Goal: Task Accomplishment & Management: Manage account settings

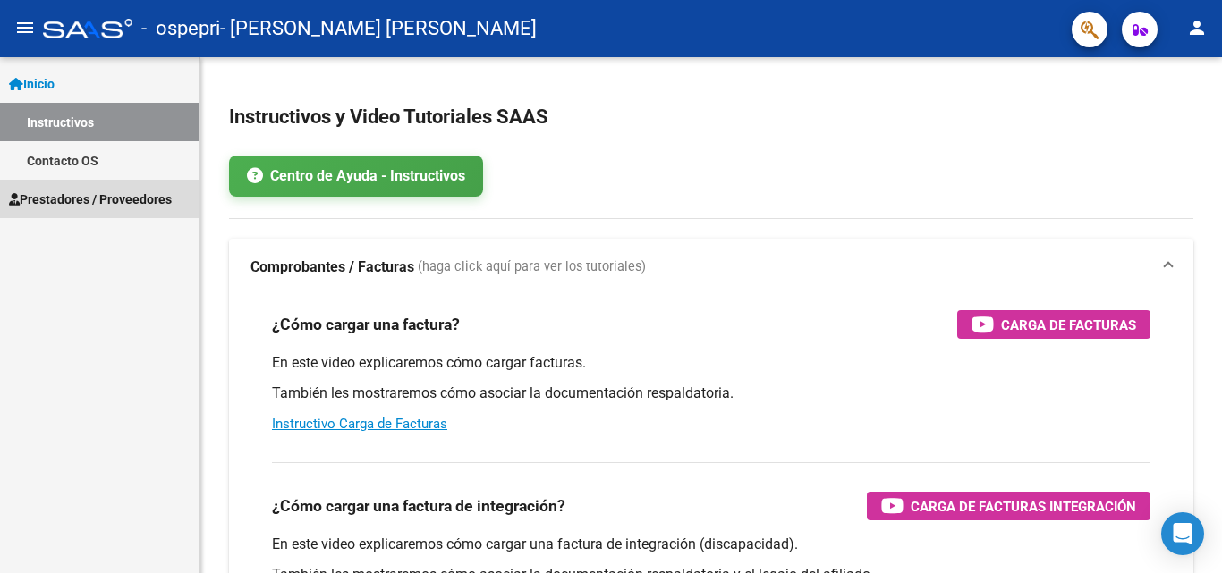
click at [72, 199] on span "Prestadores / Proveedores" at bounding box center [90, 200] width 163 height 20
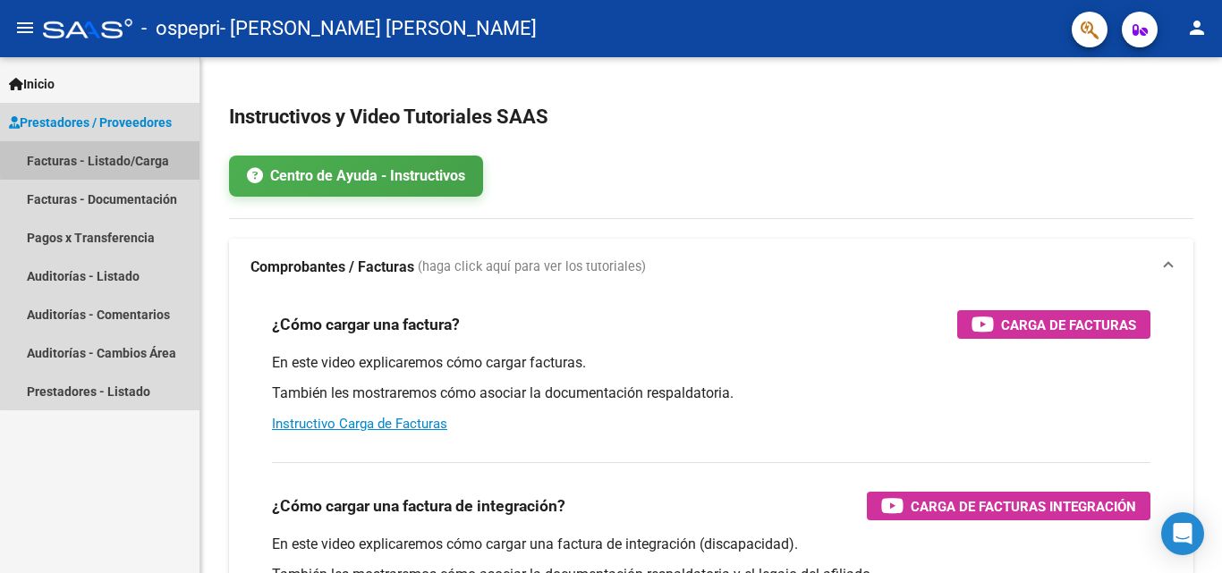
click at [164, 154] on link "Facturas - Listado/Carga" at bounding box center [99, 160] width 199 height 38
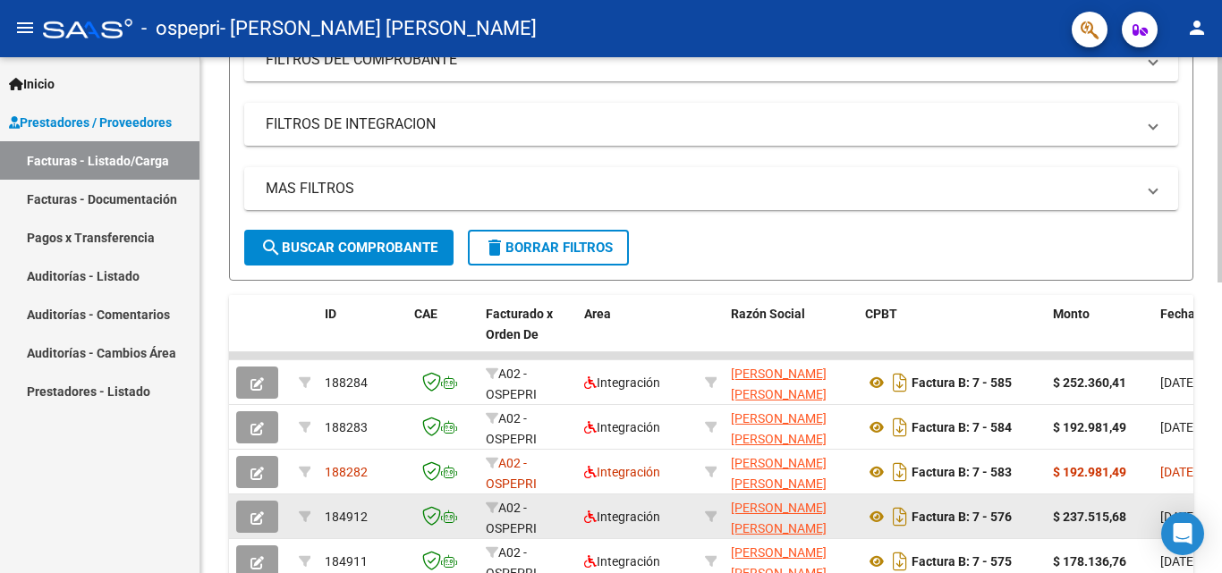
scroll to position [461, 0]
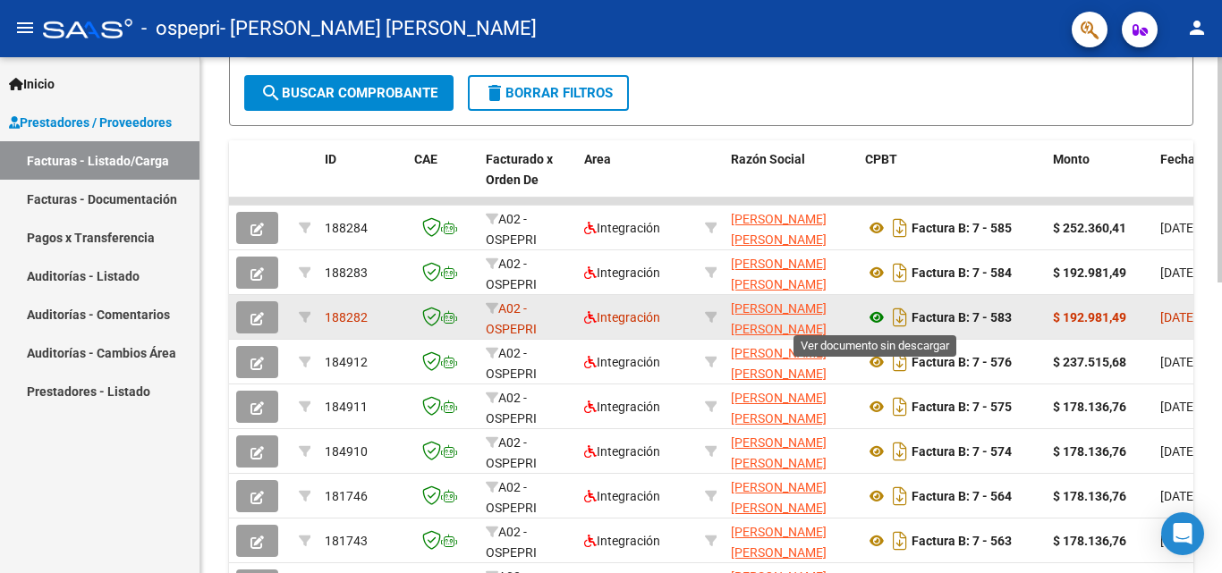
click at [875, 326] on icon at bounding box center [876, 317] width 23 height 21
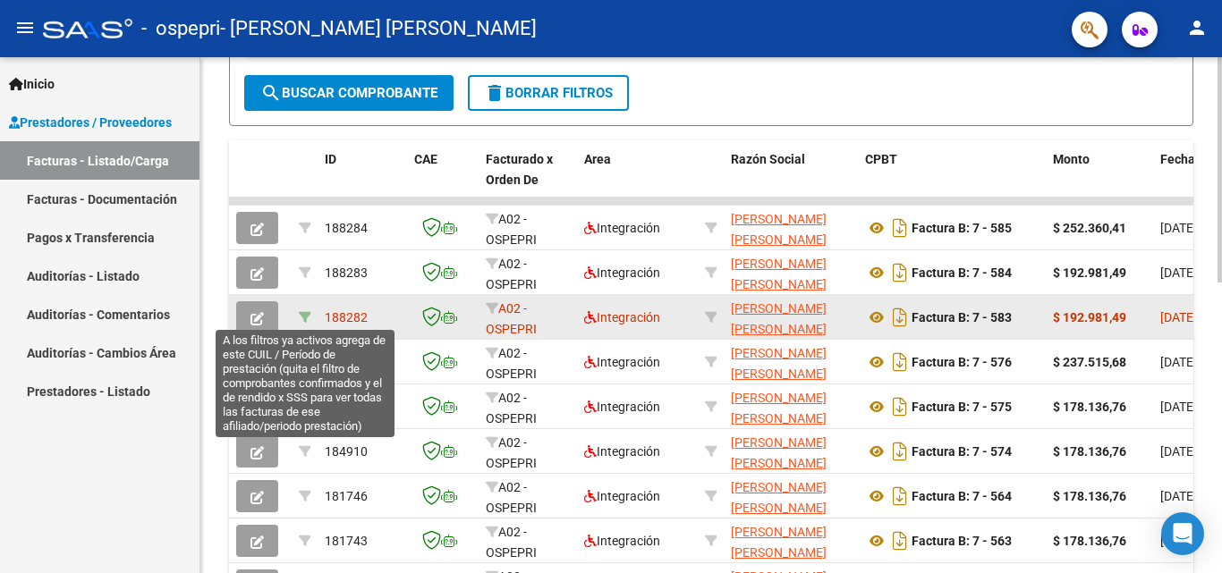
click at [303, 319] on icon at bounding box center [305, 317] width 13 height 13
type input "202509"
type input "23484878544"
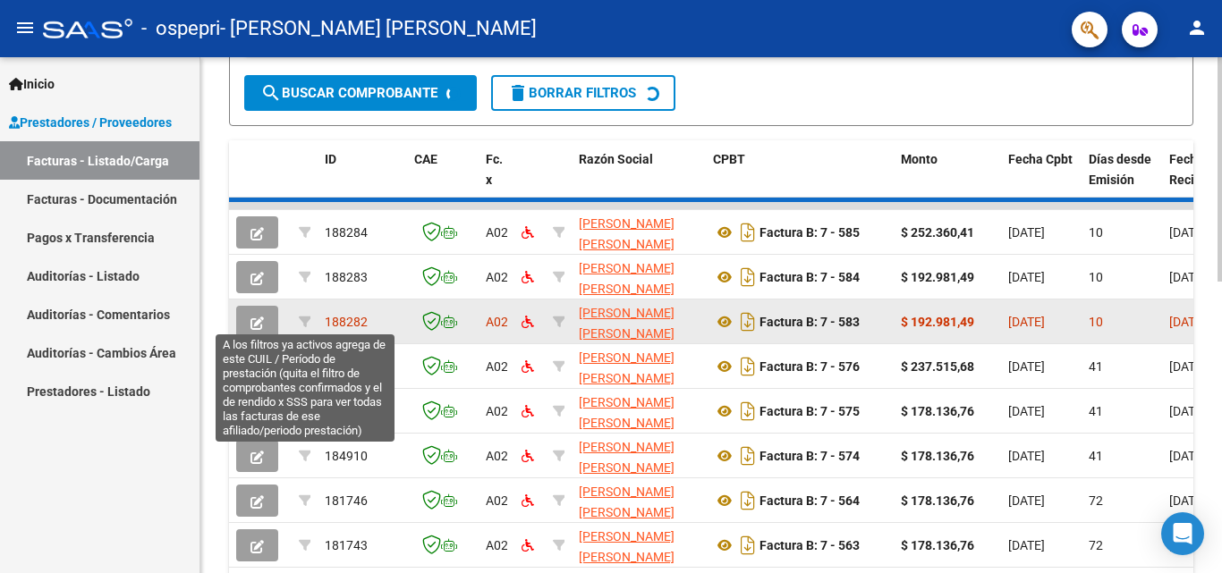
scroll to position [261, 0]
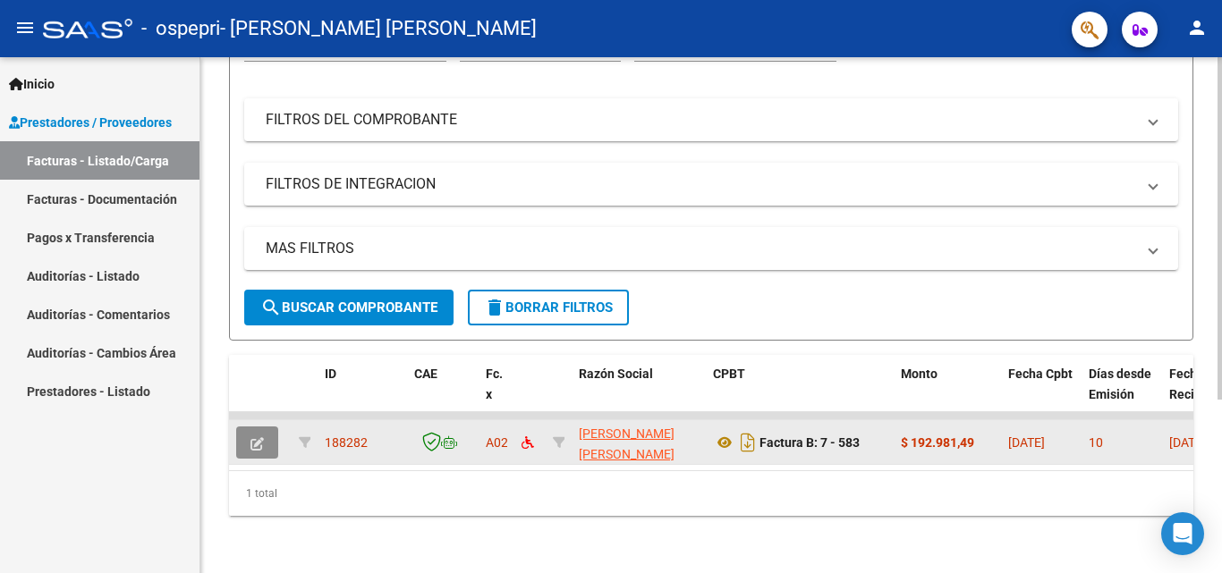
click at [252, 437] on icon "button" at bounding box center [256, 443] width 13 height 13
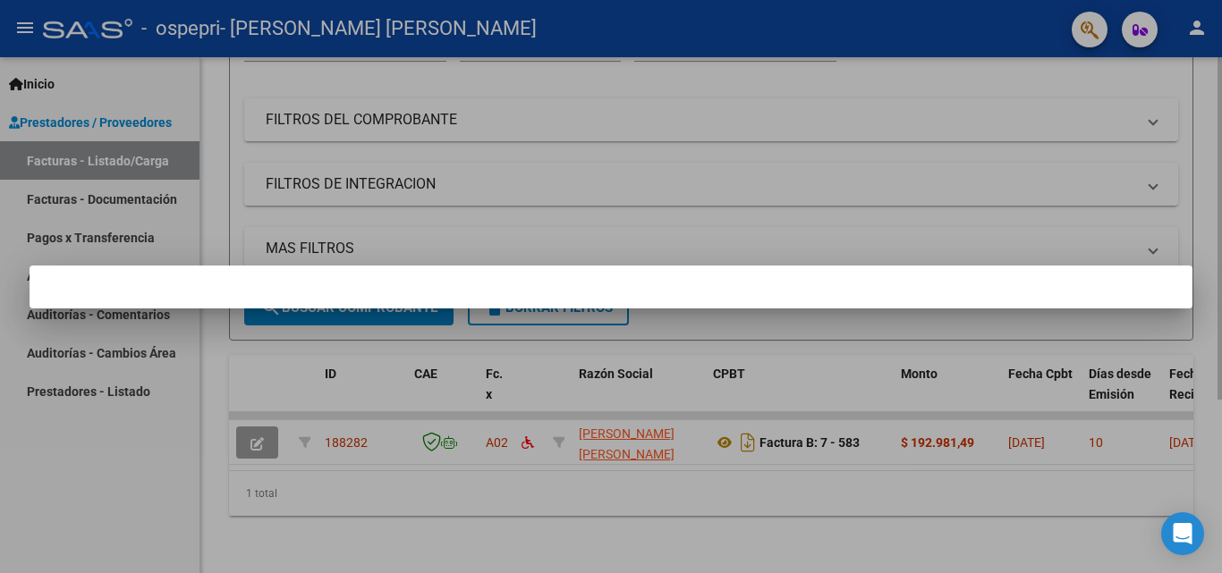
click at [927, 188] on div at bounding box center [611, 286] width 1222 height 573
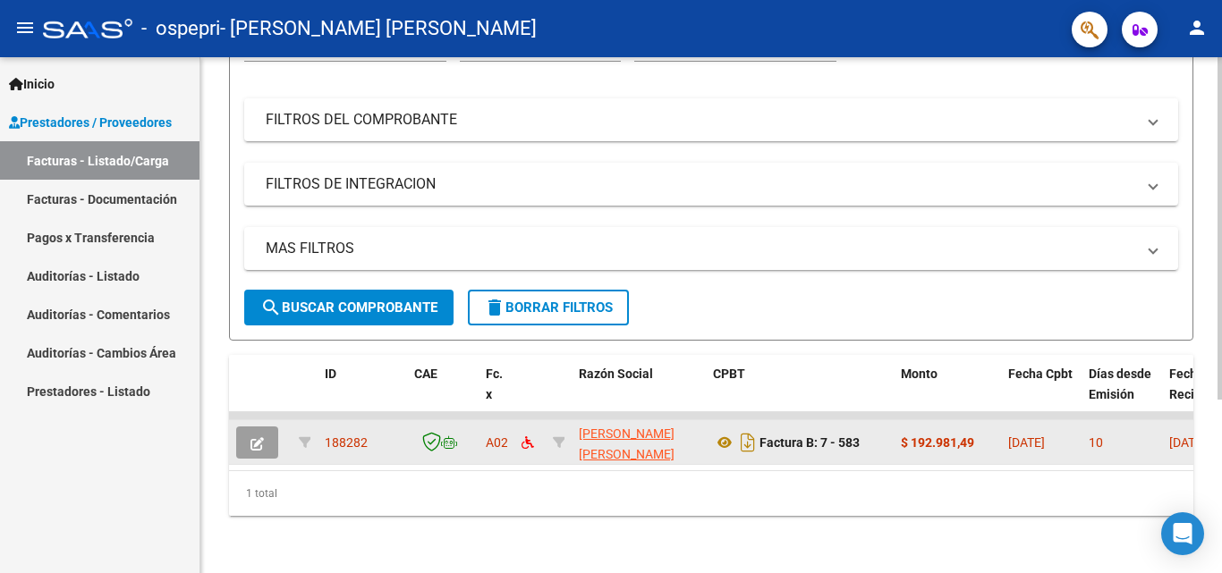
click at [351, 436] on span "188282" at bounding box center [346, 443] width 43 height 14
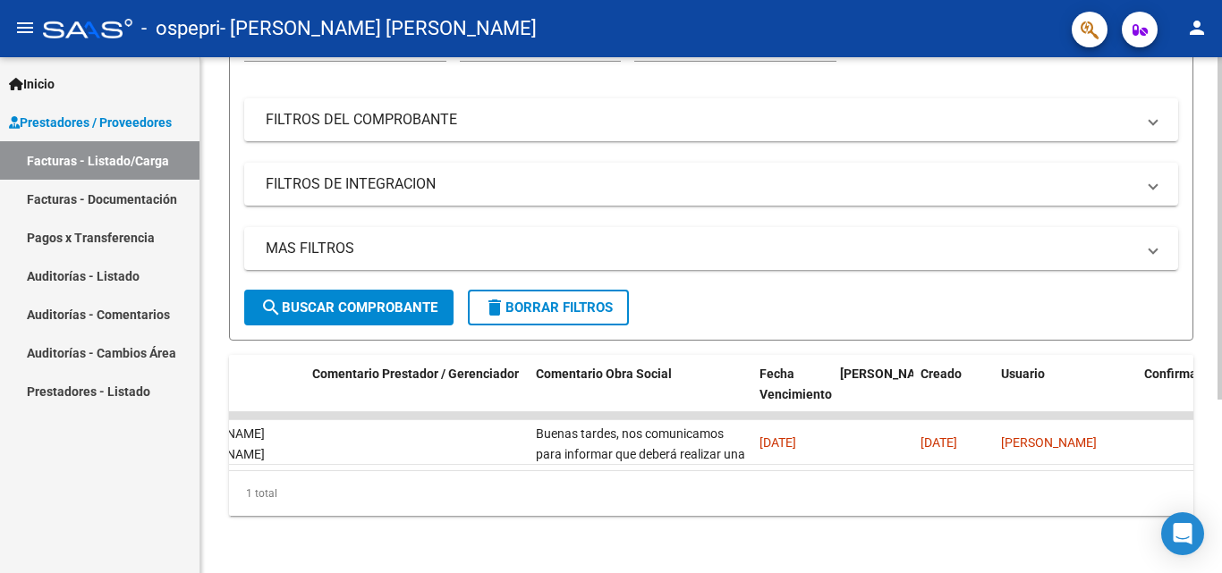
scroll to position [0, 1278]
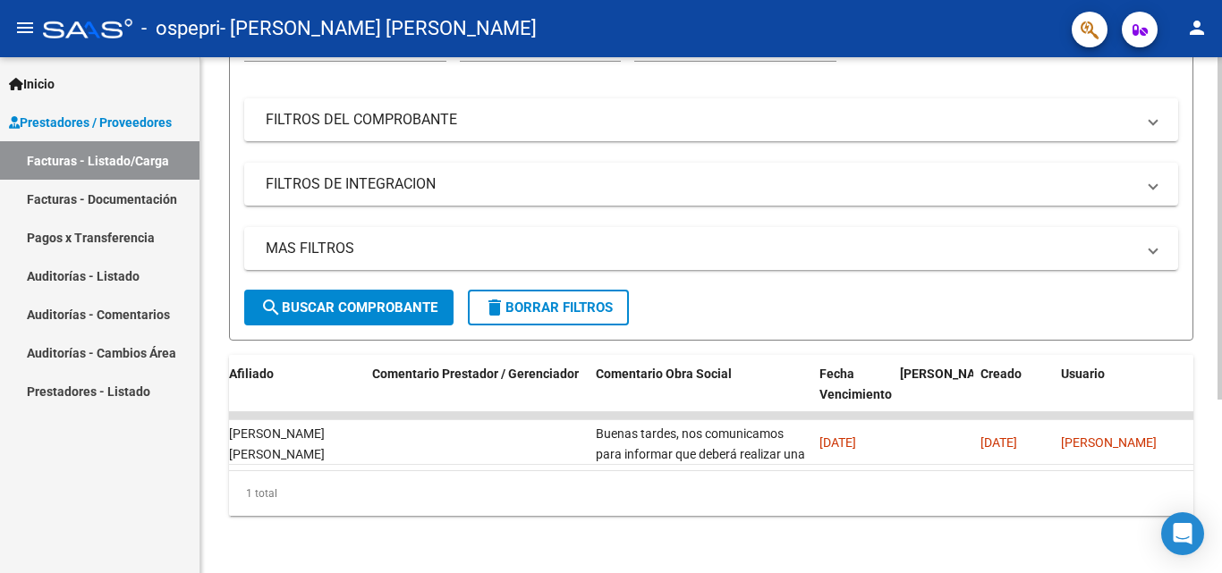
click at [681, 453] on datatable-body "188282 A02 [PERSON_NAME] [PERSON_NAME] 27336916777 Factura B: 7 - 583 $ 192.981…" at bounding box center [711, 441] width 964 height 58
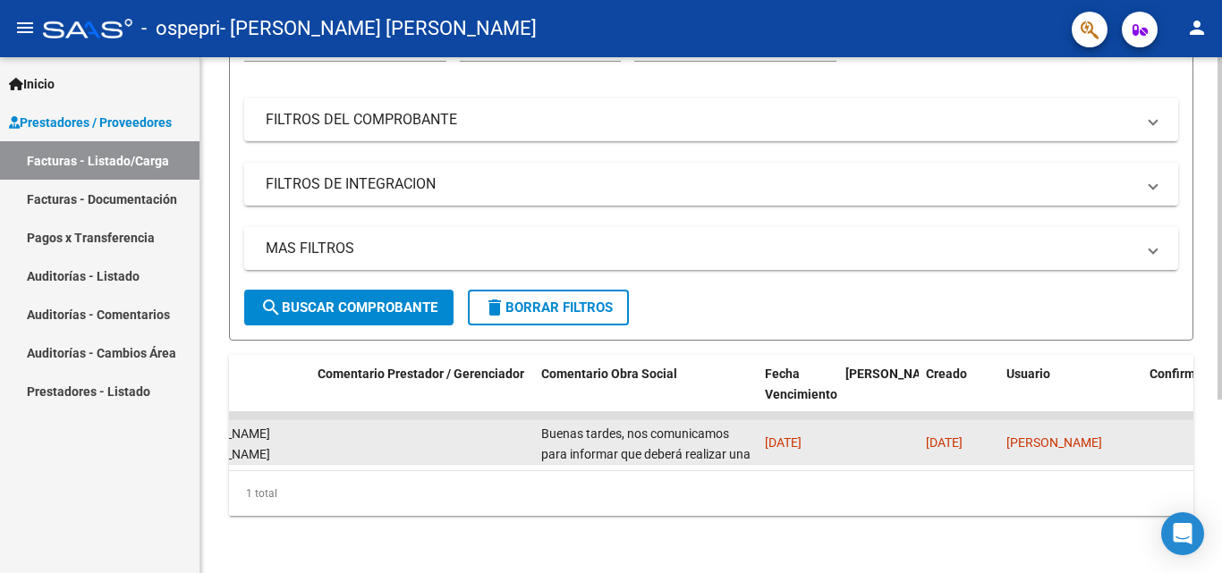
scroll to position [0, 1325]
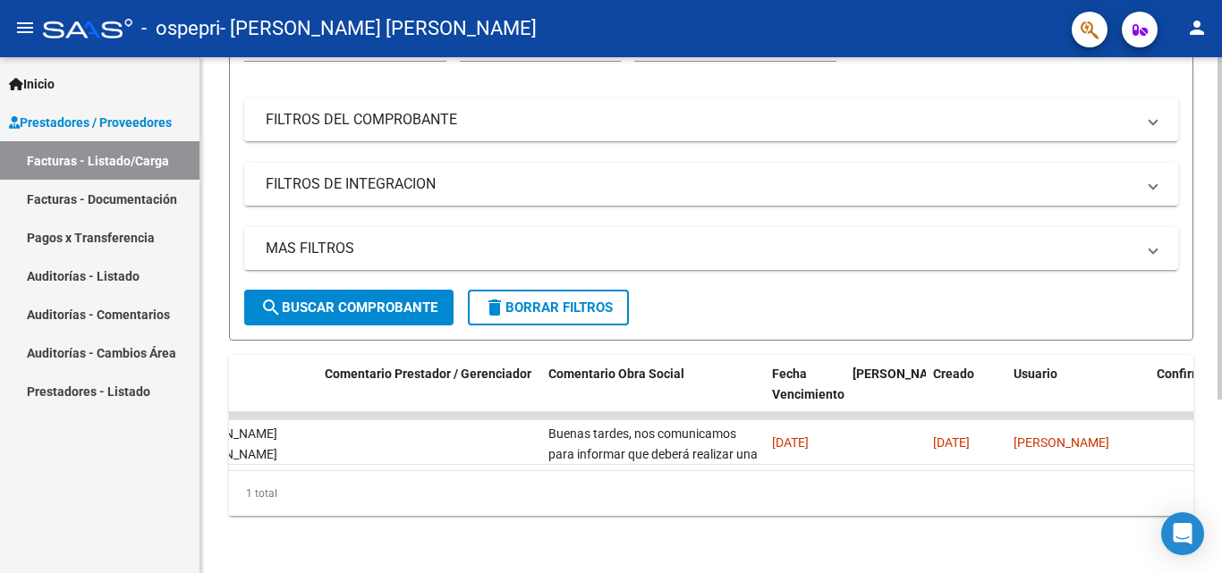
click at [1206, 421] on div "Video tutorial PRESTADORES -> Listado de CPBTs Emitidos por Prestadores / Prove…" at bounding box center [710, 191] width 1021 height 763
